Goal: Information Seeking & Learning: Check status

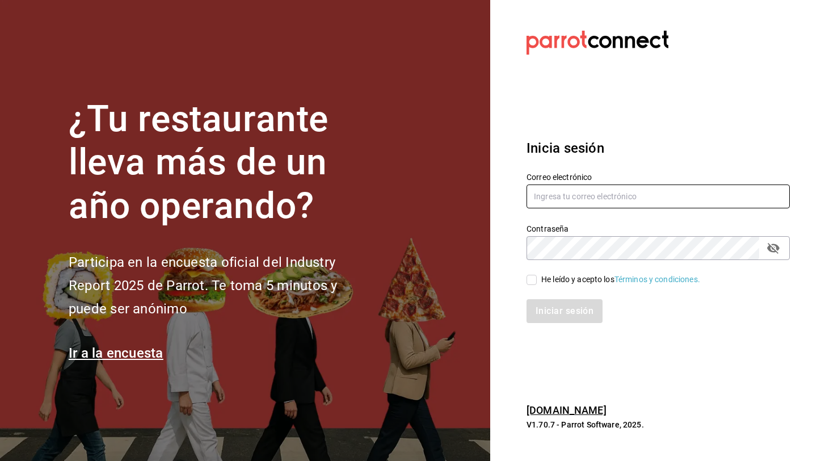
type input "[EMAIL_ADDRESS][DOMAIN_NAME]"
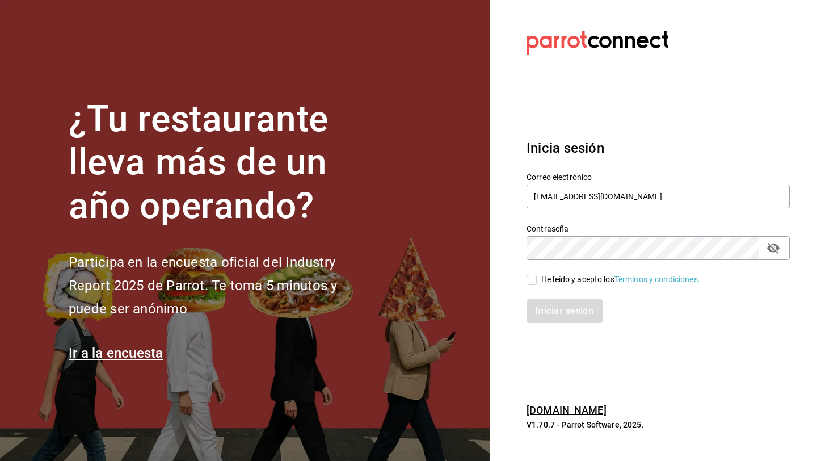
click at [533, 279] on input "He leído y acepto los Términos y condiciones." at bounding box center [532, 280] width 10 height 10
checkbox input "true"
click at [558, 313] on button "Iniciar sesión" at bounding box center [565, 311] width 77 height 24
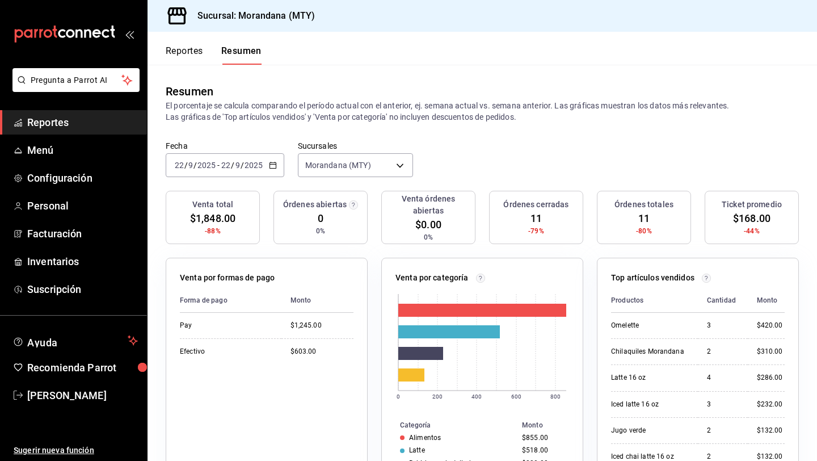
click at [182, 51] on button "Reportes" at bounding box center [184, 54] width 37 height 19
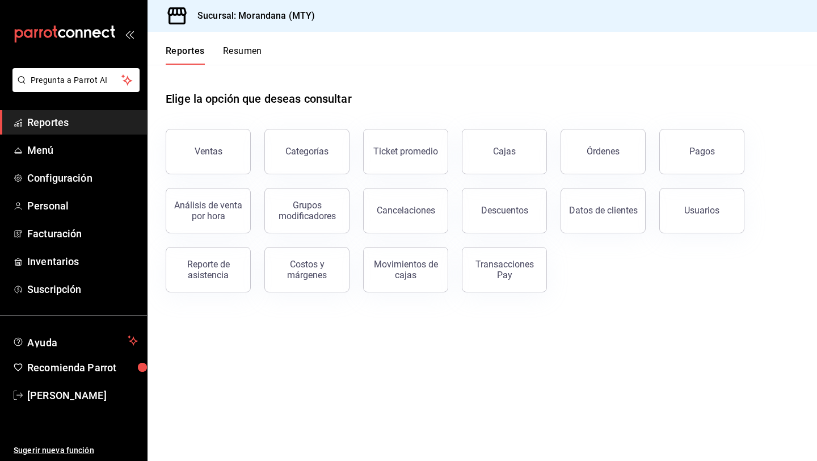
click at [700, 148] on div "Pagos" at bounding box center [702, 151] width 26 height 11
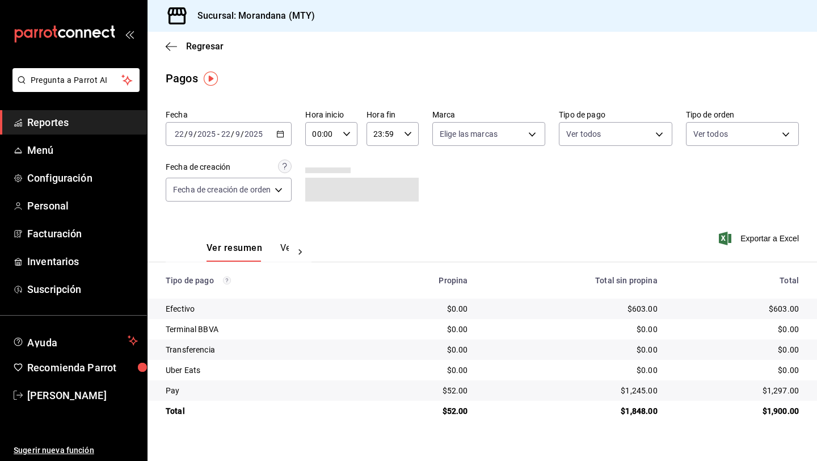
click at [279, 128] on div "2025-09-22 22 / 9 / 2025 - 2025-09-22 22 / 9 / 2025" at bounding box center [229, 134] width 126 height 24
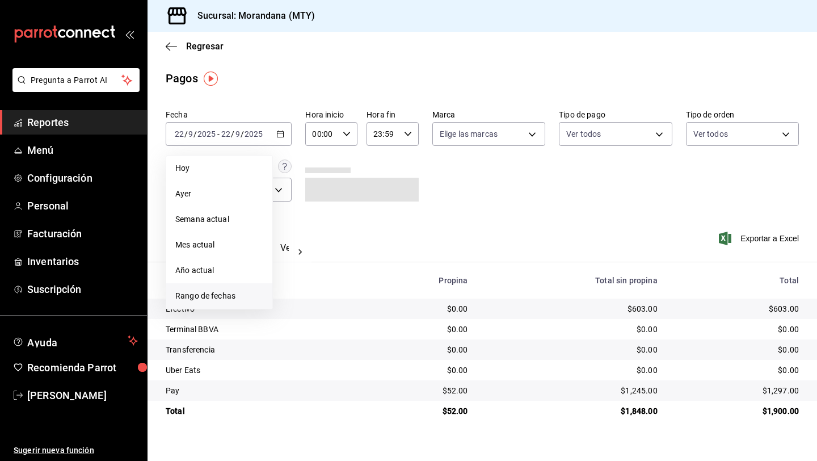
click at [230, 292] on span "Rango de fechas" at bounding box center [219, 296] width 88 height 12
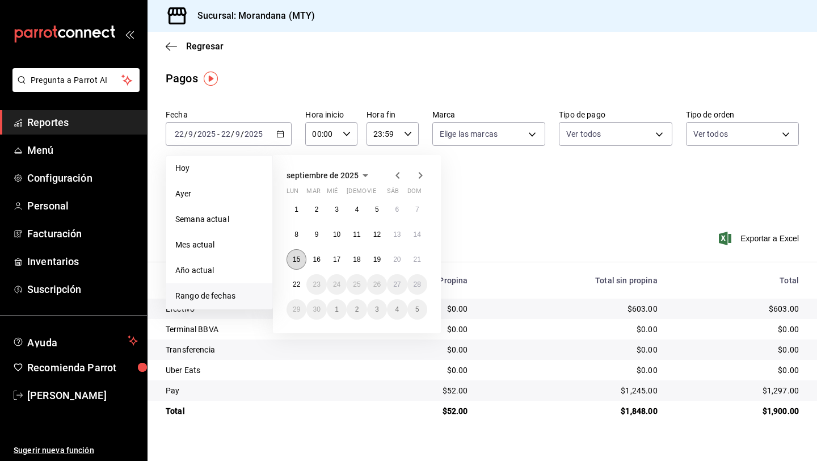
click at [293, 259] on abbr "15" at bounding box center [296, 259] width 7 height 8
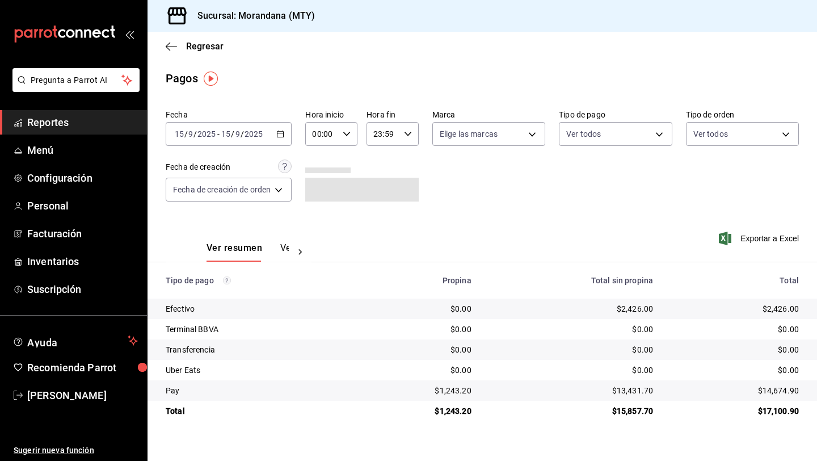
click at [450, 412] on div "$1,243.20" at bounding box center [419, 410] width 106 height 11
copy div "1,243.20"
click at [277, 128] on div "2025-09-15 15 / 9 / 2025 - 2025-09-15 15 / 9 / 2025" at bounding box center [229, 134] width 126 height 24
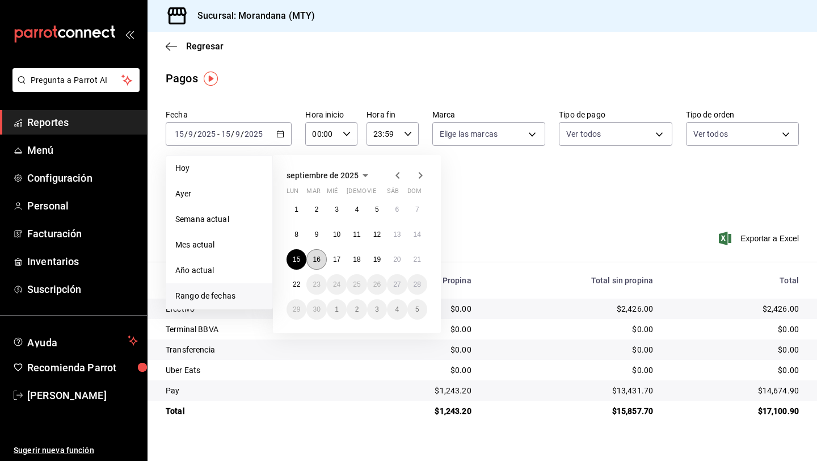
click at [318, 260] on abbr "16" at bounding box center [316, 259] width 7 height 8
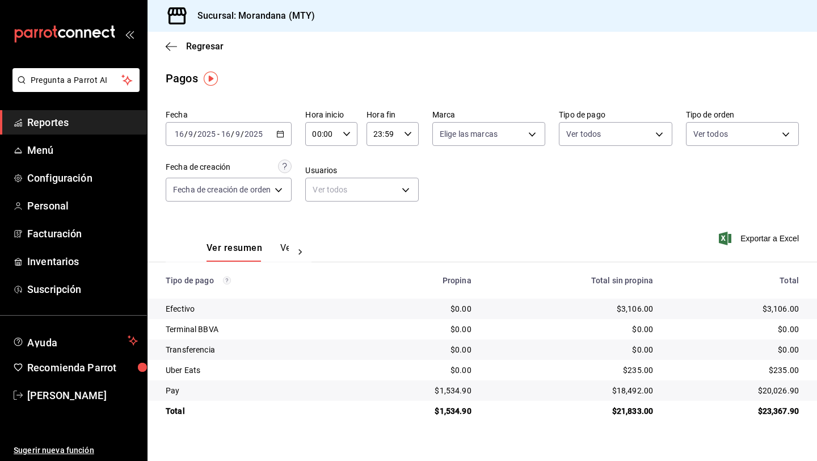
click at [458, 413] on div "$1,534.90" at bounding box center [419, 410] width 106 height 11
copy div "1,534.90"
click at [284, 133] on \(Stroke\) "button" at bounding box center [280, 134] width 7 height 6
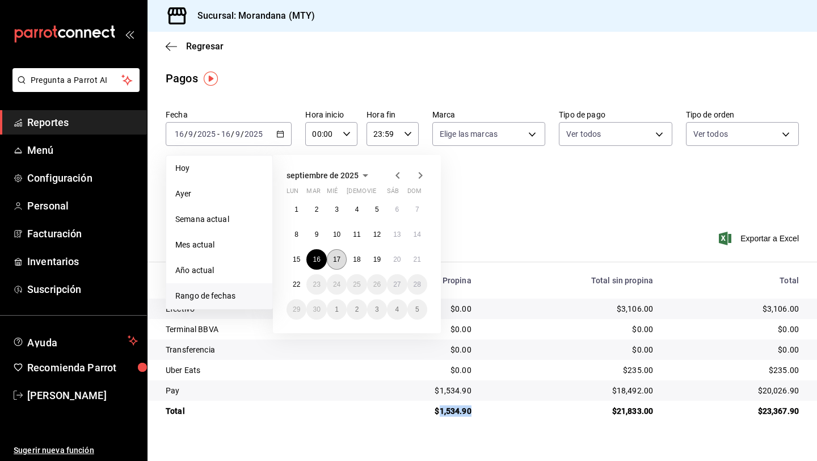
click at [338, 262] on abbr "17" at bounding box center [336, 259] width 7 height 8
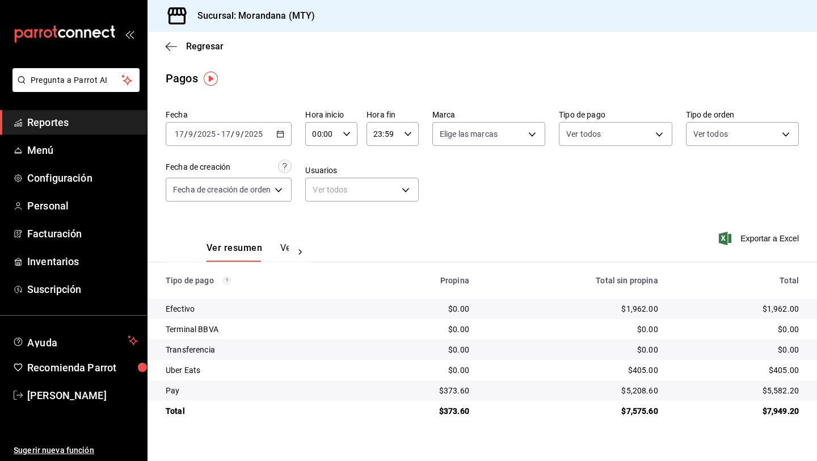
click at [455, 411] on div "$373.60" at bounding box center [421, 410] width 95 height 11
copy div "373.60"
click at [281, 132] on icon "button" at bounding box center [280, 134] width 8 height 8
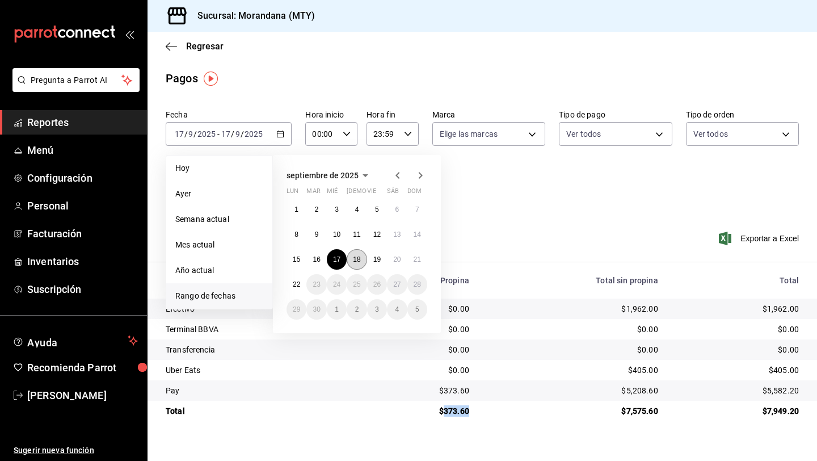
click at [356, 255] on abbr "18" at bounding box center [356, 259] width 7 height 8
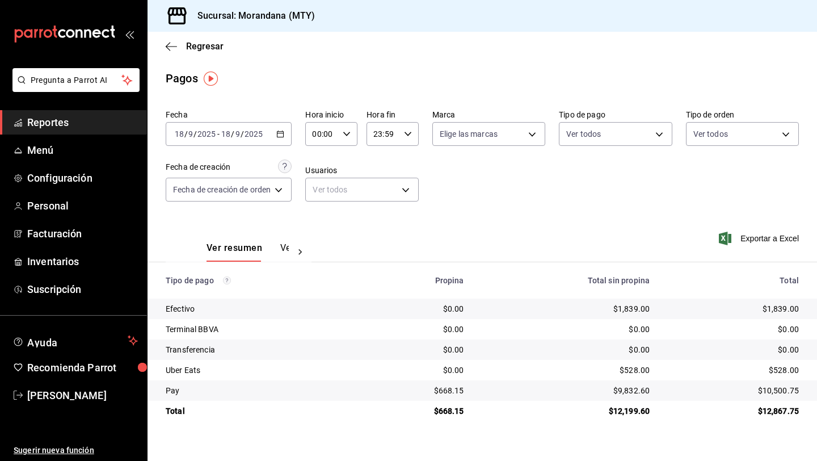
click at [452, 407] on div "$668.15" at bounding box center [418, 410] width 94 height 11
copy div "668.15"
click at [287, 133] on div "2025-09-18 18 / 9 / 2025 - 2025-09-18 18 / 9 / 2025" at bounding box center [229, 134] width 126 height 24
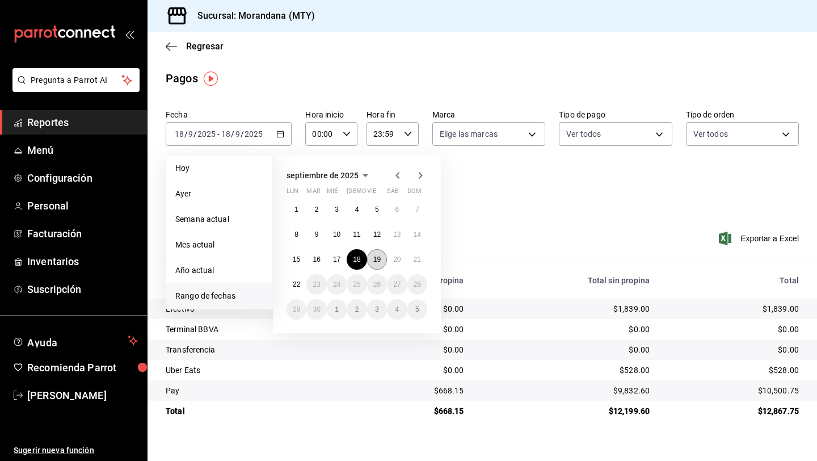
click at [376, 259] on abbr "19" at bounding box center [376, 259] width 7 height 8
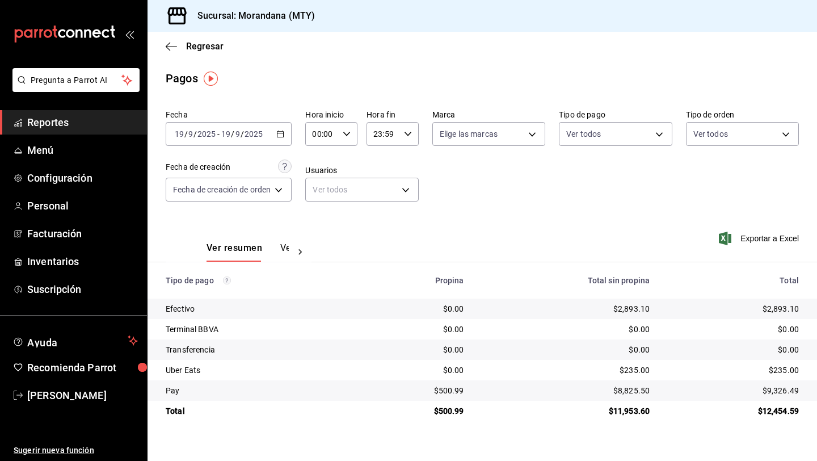
click at [444, 414] on div "$500.99" at bounding box center [418, 410] width 94 height 11
copy div "500.99"
click at [281, 134] on icon "button" at bounding box center [280, 134] width 8 height 8
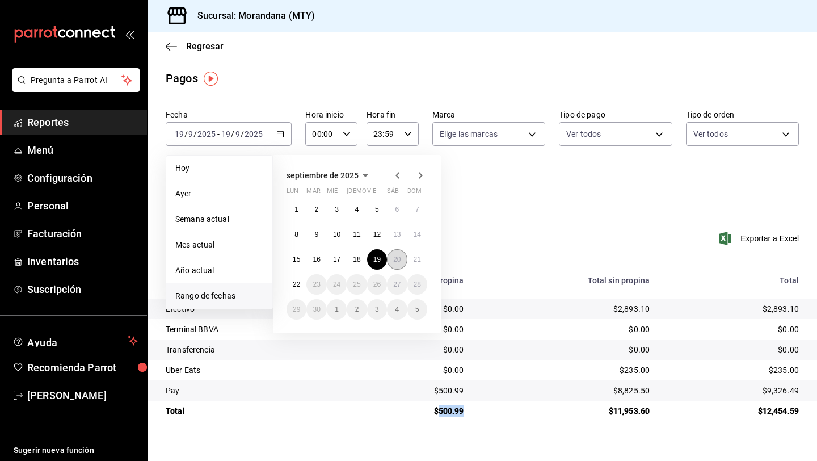
click at [392, 263] on button "20" at bounding box center [397, 259] width 20 height 20
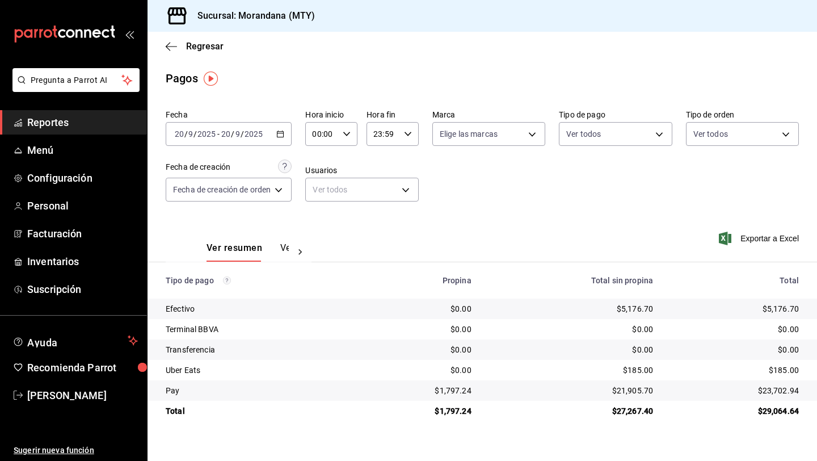
click at [449, 413] on div "$1,797.24" at bounding box center [419, 410] width 106 height 11
copy div "1,797.24"
click at [283, 130] on icon "button" at bounding box center [280, 134] width 8 height 8
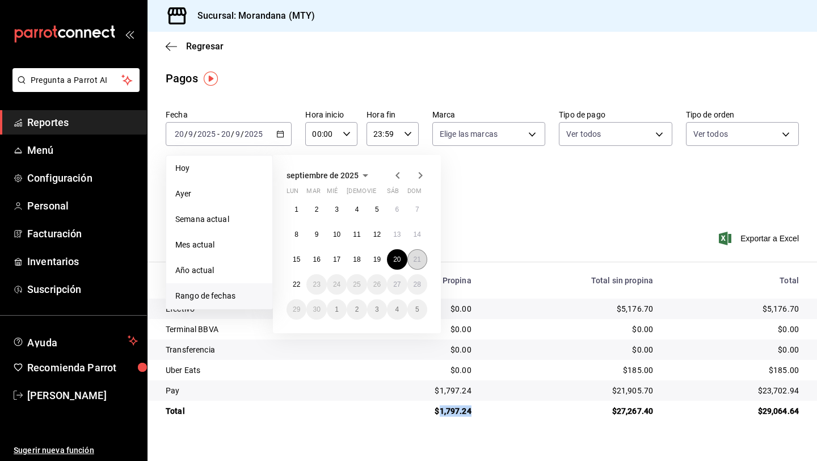
click at [416, 256] on abbr "21" at bounding box center [417, 259] width 7 height 8
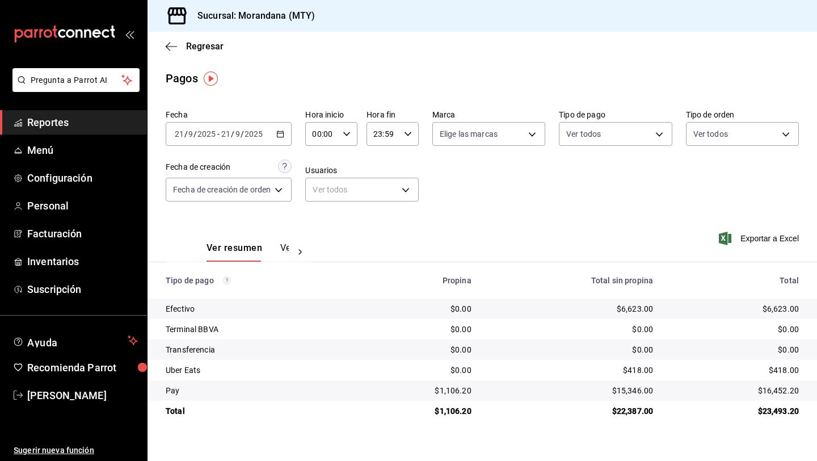
click at [453, 413] on div "$1,106.20" at bounding box center [419, 410] width 106 height 11
copy div "1,106.20"
